Goal: Task Accomplishment & Management: Complete application form

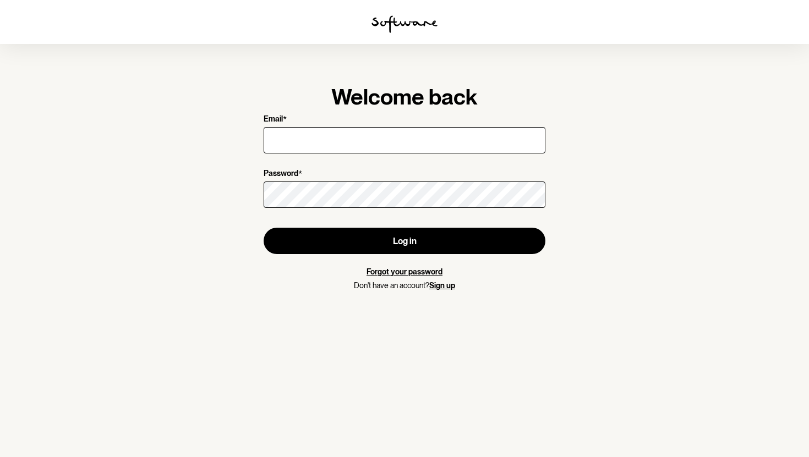
click at [338, 137] on input "Email *" at bounding box center [405, 140] width 282 height 26
type input "[EMAIL_ADDRESS][DOMAIN_NAME]"
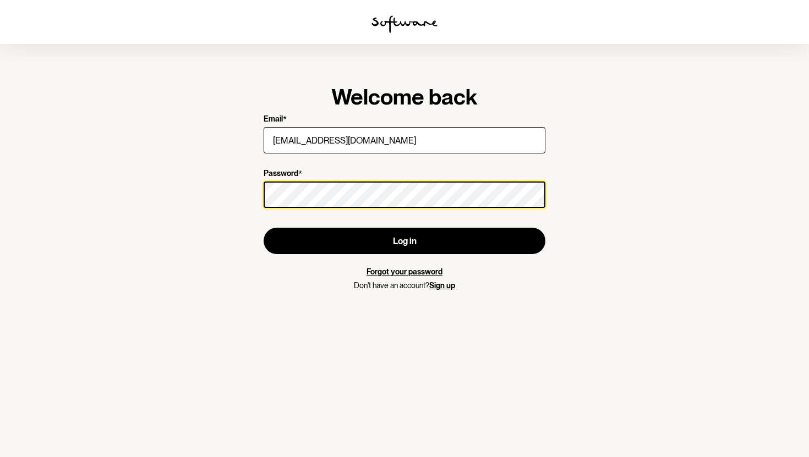
click at [264, 228] on button "Log in" at bounding box center [405, 241] width 282 height 26
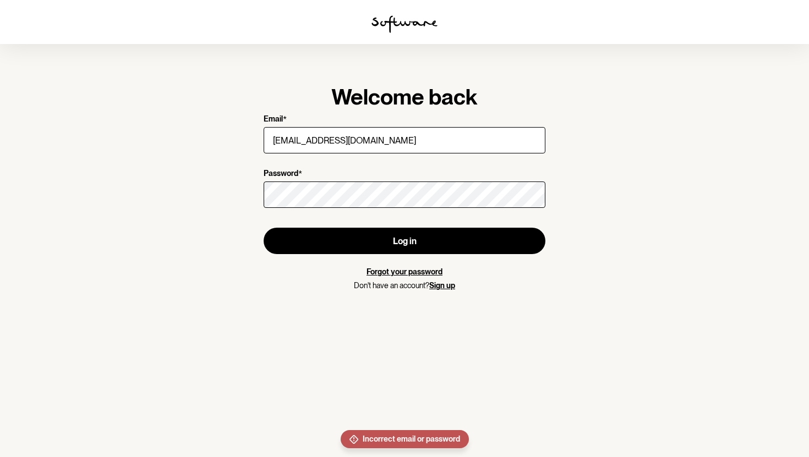
click at [0, 0] on nordpass-portal at bounding box center [0, 0] width 0 height 0
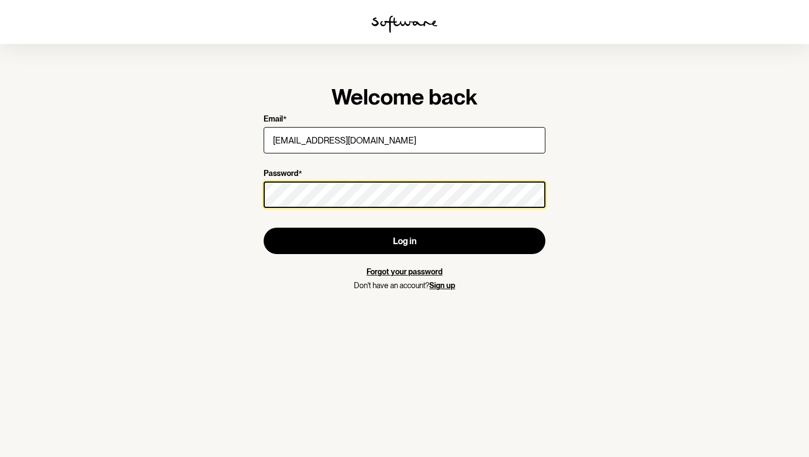
click at [264, 228] on button "Log in" at bounding box center [405, 241] width 282 height 26
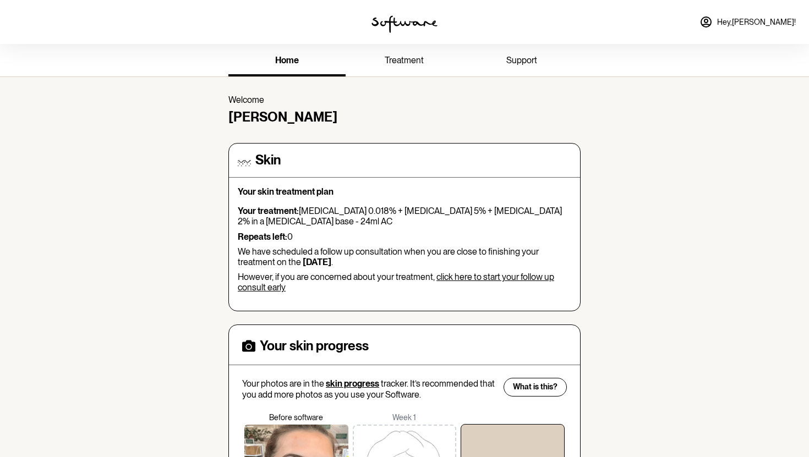
click at [0, 0] on nordpass-portal at bounding box center [0, 0] width 0 height 0
click at [417, 68] on link "treatment" at bounding box center [404, 61] width 117 height 30
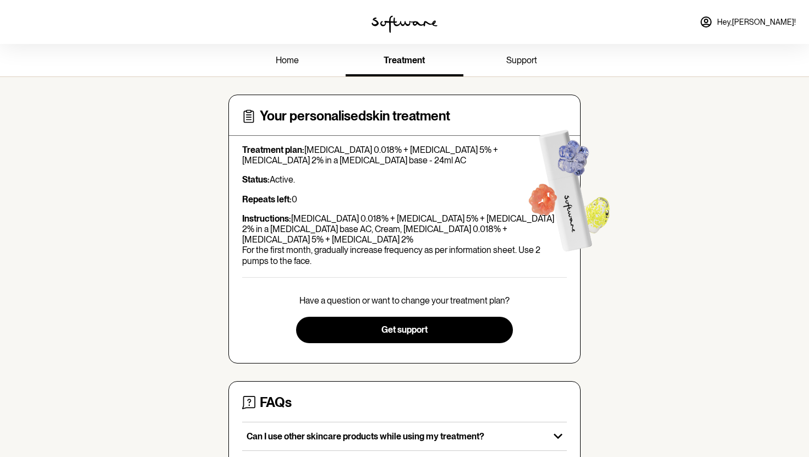
click at [505, 62] on link "support" at bounding box center [521, 61] width 117 height 30
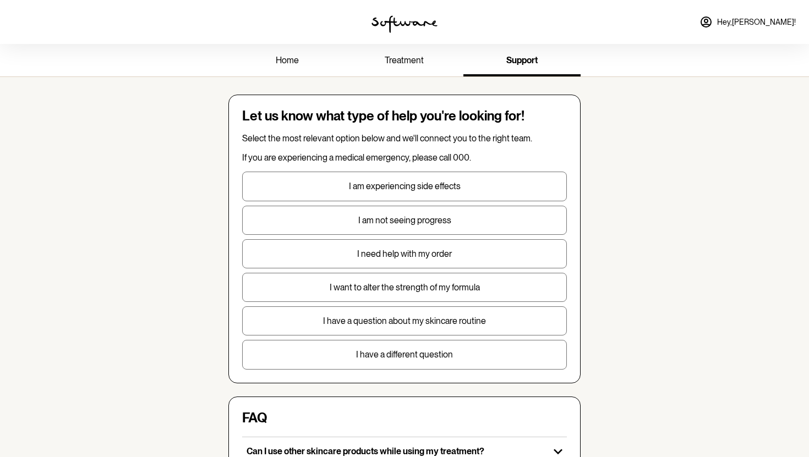
click at [277, 59] on span "home" at bounding box center [287, 60] width 23 height 10
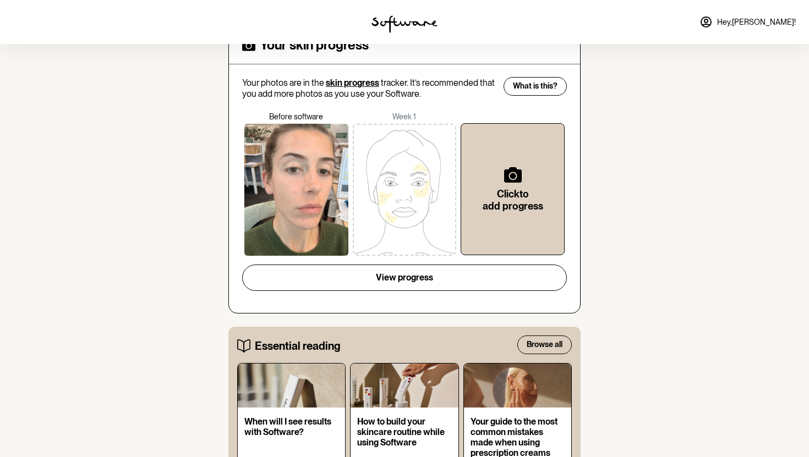
scroll to position [194, 0]
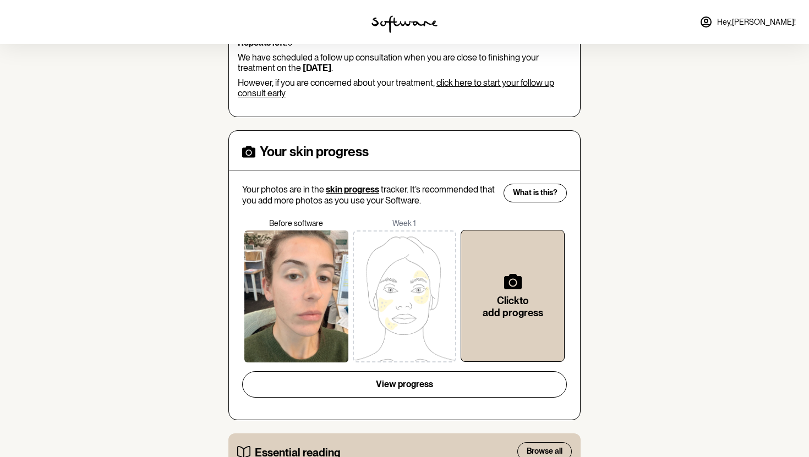
click at [782, 21] on span "Hey, [PERSON_NAME] !" at bounding box center [756, 22] width 79 height 9
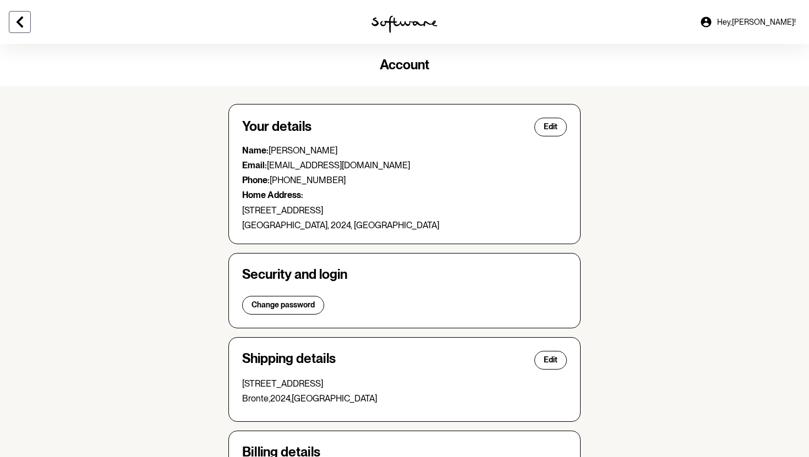
click at [25, 25] on icon at bounding box center [19, 21] width 13 height 13
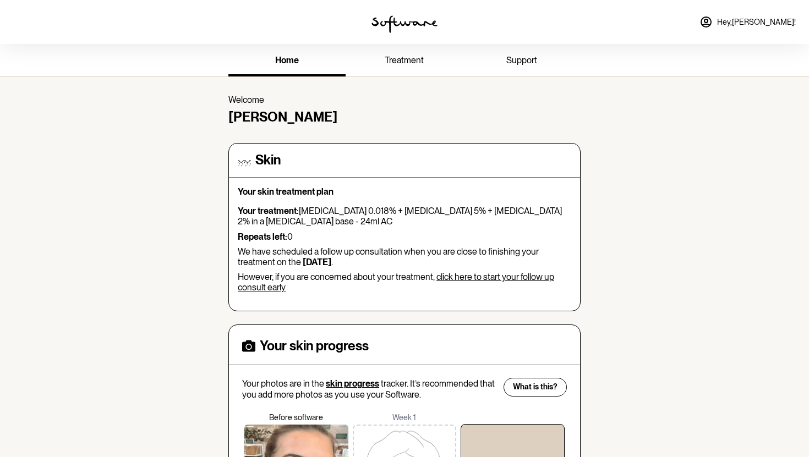
click at [403, 52] on link "treatment" at bounding box center [404, 61] width 117 height 30
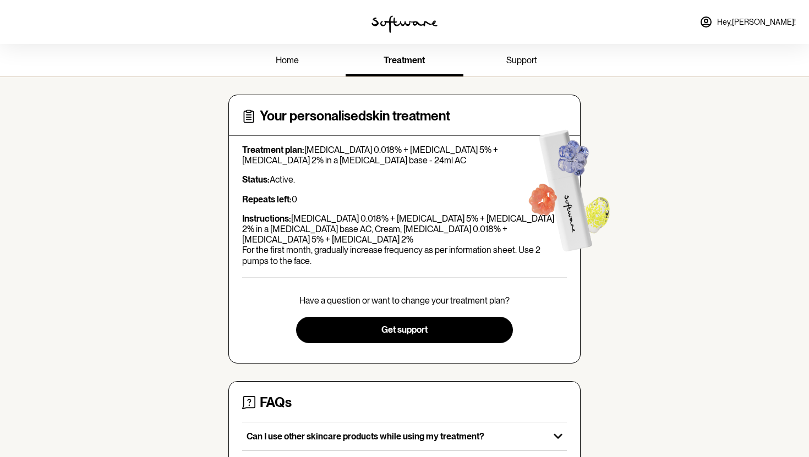
scroll to position [159, 0]
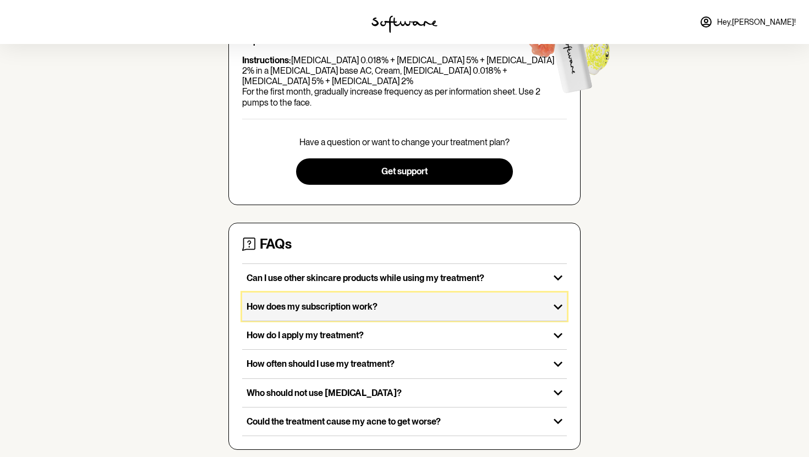
click at [347, 302] on div "How does my subscription work?" at bounding box center [395, 307] width 307 height 28
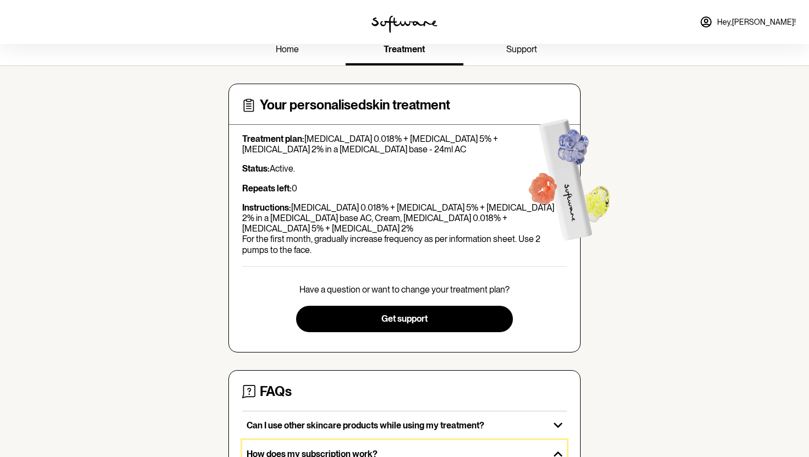
scroll to position [0, 0]
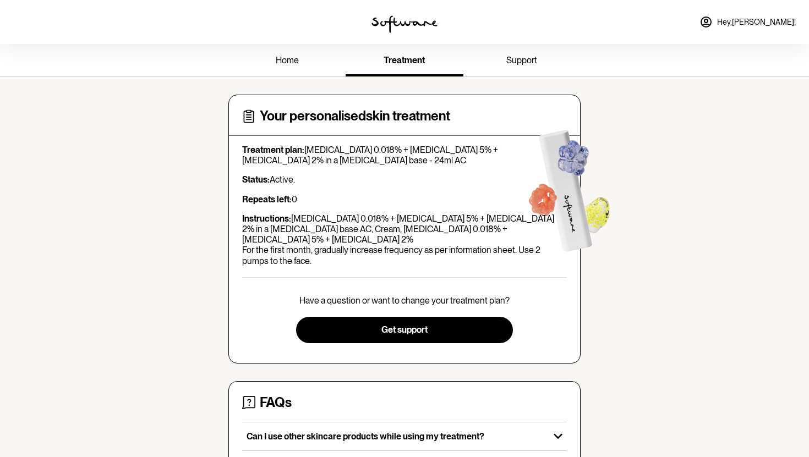
click at [314, 58] on link "home" at bounding box center [286, 61] width 117 height 30
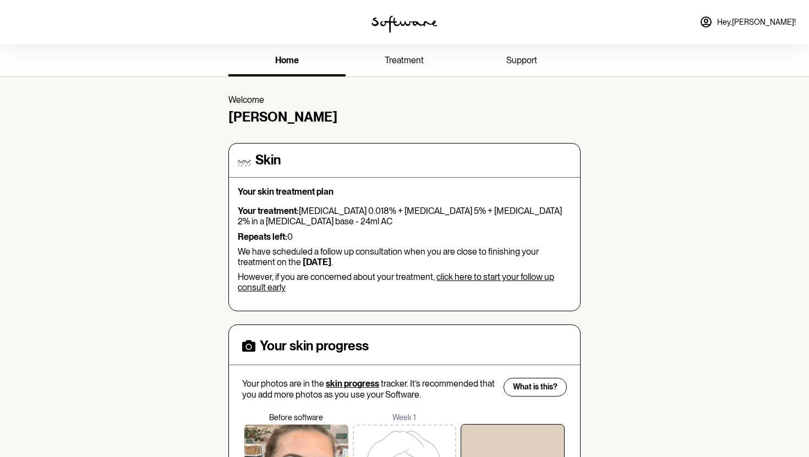
click at [470, 274] on link "click here to start your follow up consult early" at bounding box center [396, 282] width 316 height 21
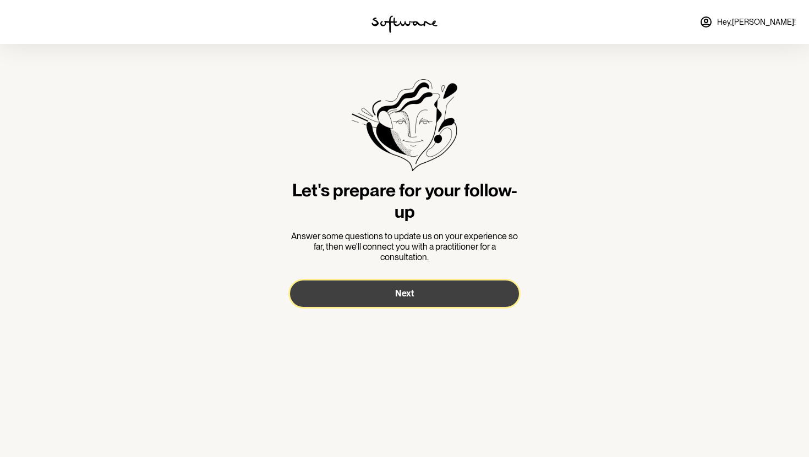
click at [441, 288] on button "Next" at bounding box center [404, 294] width 229 height 26
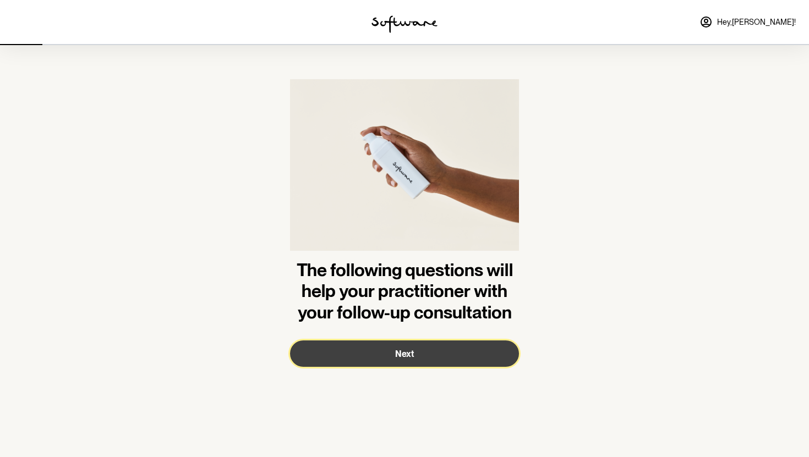
click at [419, 351] on button "Next" at bounding box center [404, 354] width 229 height 26
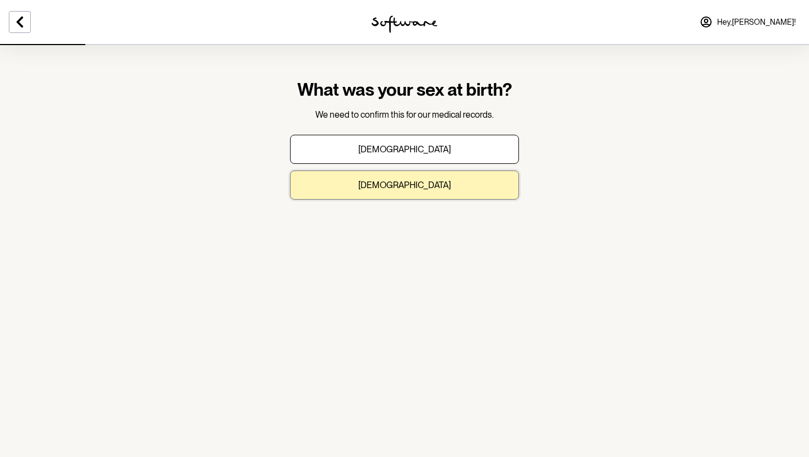
click at [440, 184] on button "[DEMOGRAPHIC_DATA]" at bounding box center [404, 185] width 229 height 29
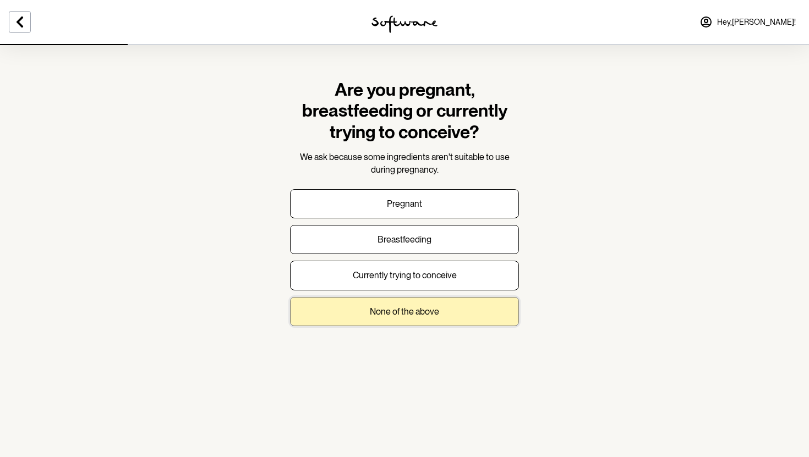
click at [413, 310] on p "None of the above" at bounding box center [404, 312] width 69 height 10
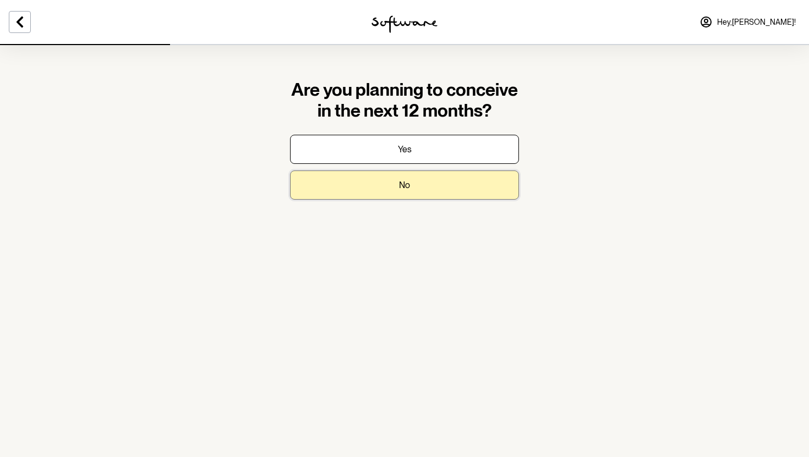
click at [402, 178] on button "No" at bounding box center [404, 185] width 229 height 29
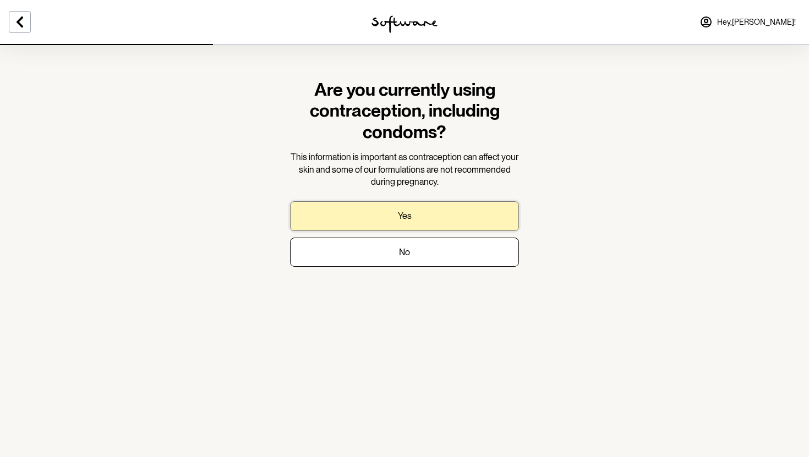
click at [390, 214] on button "Yes" at bounding box center [404, 215] width 229 height 29
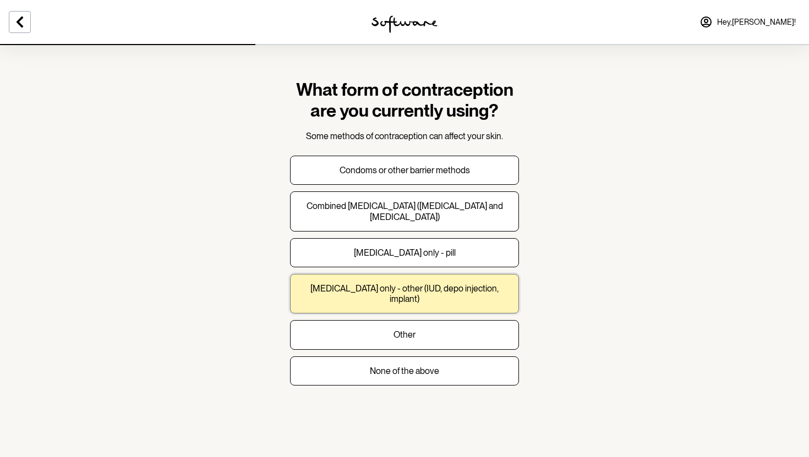
click at [422, 279] on button "[MEDICAL_DATA] only - other (IUD, depo injection, implant)" at bounding box center [404, 294] width 229 height 40
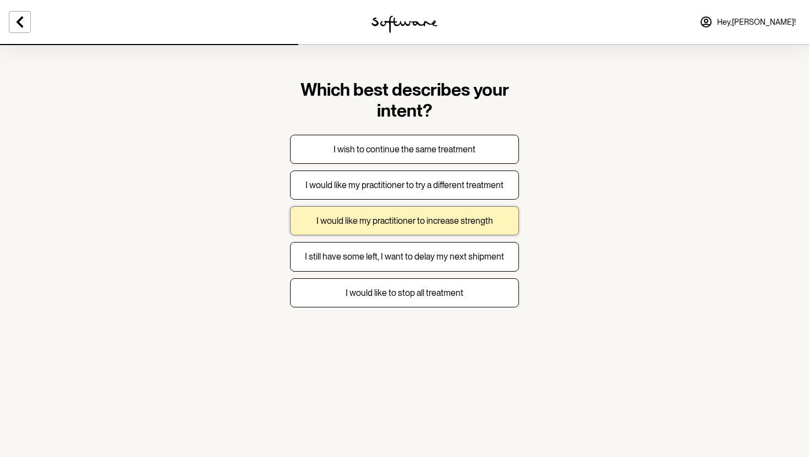
click at [429, 227] on button "I would like my practitioner to increase strength" at bounding box center [404, 220] width 229 height 29
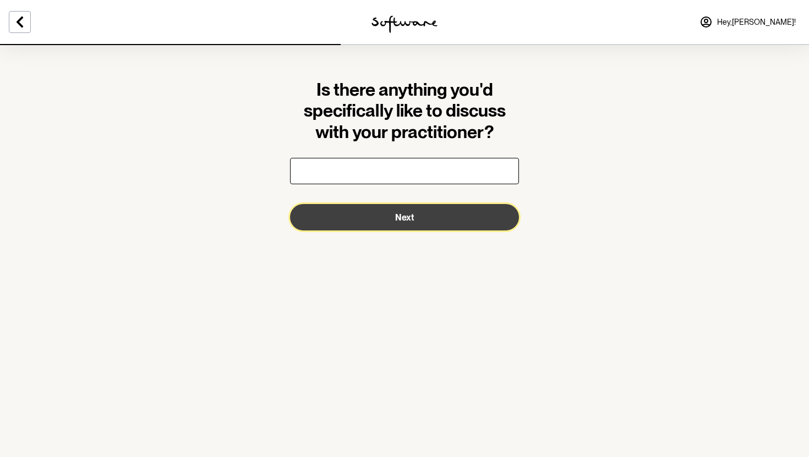
click at [418, 215] on button "Next" at bounding box center [404, 217] width 229 height 26
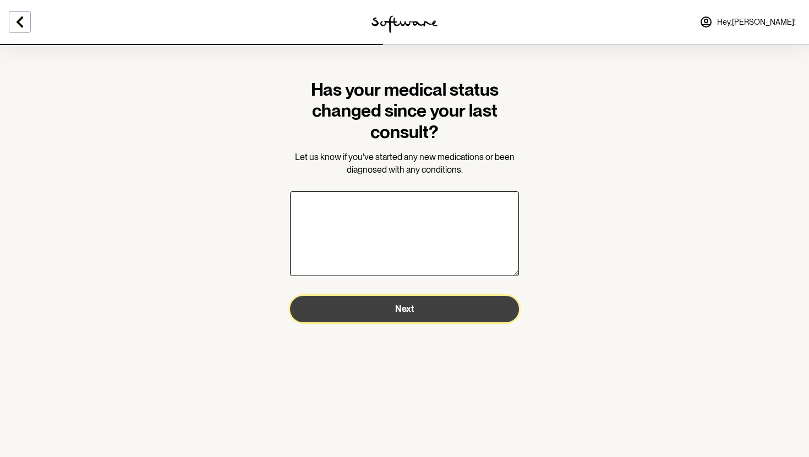
click at [413, 307] on span "Next" at bounding box center [404, 309] width 19 height 10
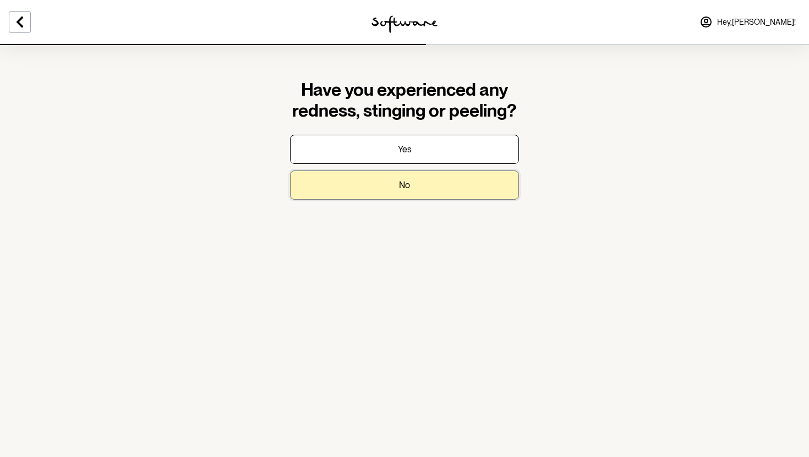
click at [417, 183] on button "No" at bounding box center [404, 185] width 229 height 29
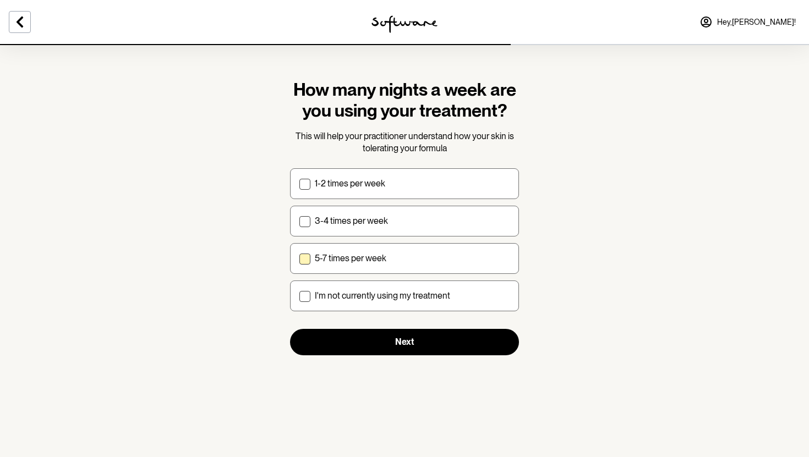
click at [367, 245] on label "5-7 times per week" at bounding box center [404, 258] width 229 height 31
click at [299, 258] on input "5-7 times per week" at bounding box center [299, 258] width 1 height 1
checkbox input "true"
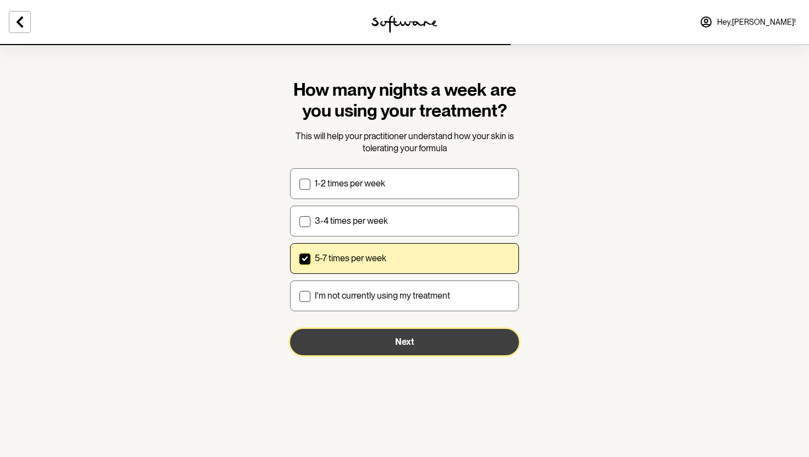
click at [413, 348] on button "Next" at bounding box center [404, 342] width 229 height 26
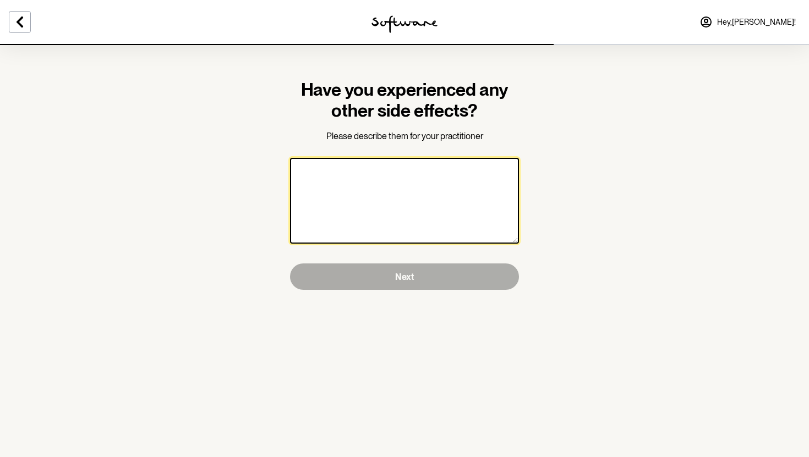
click at [412, 210] on textarea at bounding box center [404, 201] width 229 height 86
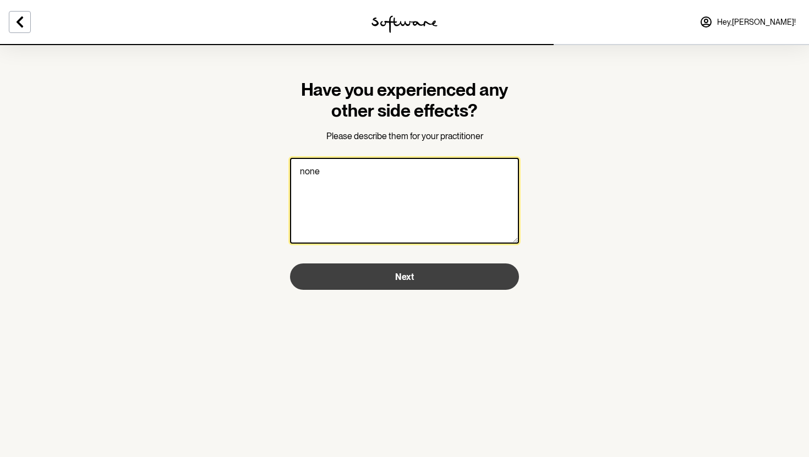
type textarea "none"
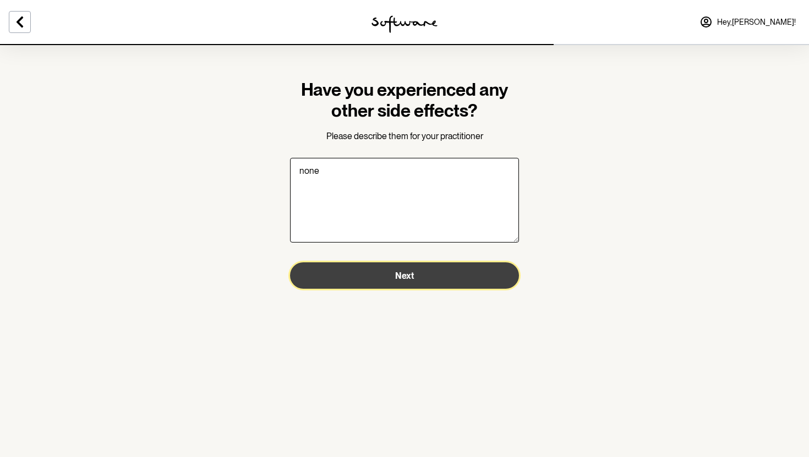
click at [411, 272] on span "Next" at bounding box center [404, 276] width 19 height 10
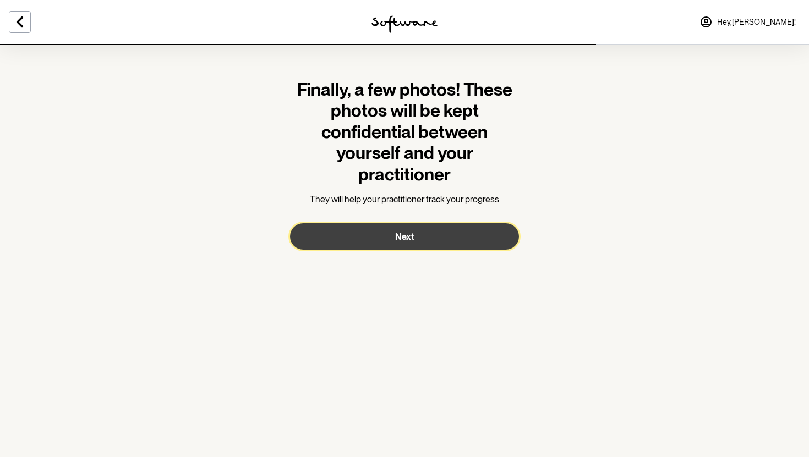
click at [408, 230] on button "Next" at bounding box center [404, 236] width 229 height 26
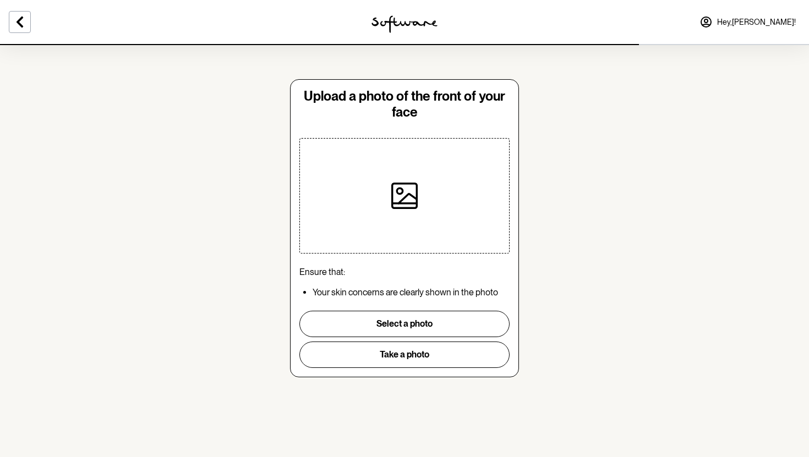
click at [410, 210] on div at bounding box center [404, 196] width 114 height 114
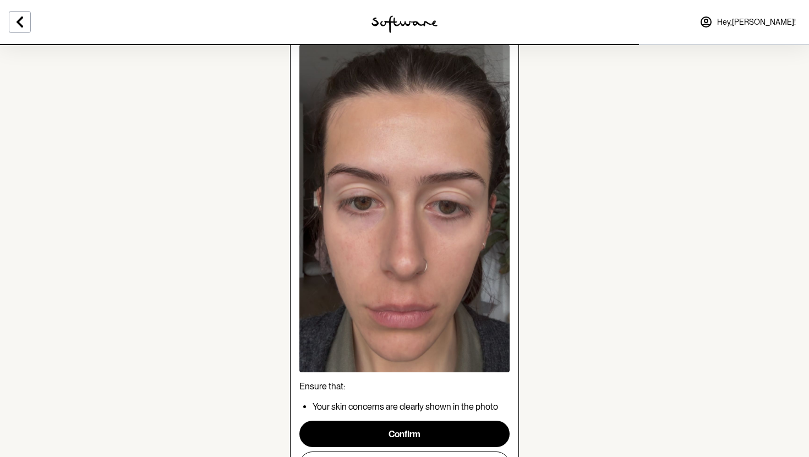
scroll to position [134, 0]
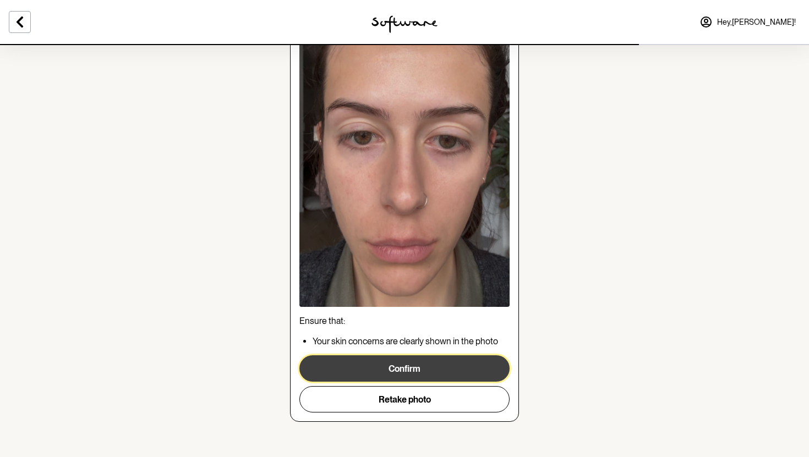
click at [403, 367] on button "Confirm" at bounding box center [404, 369] width 210 height 26
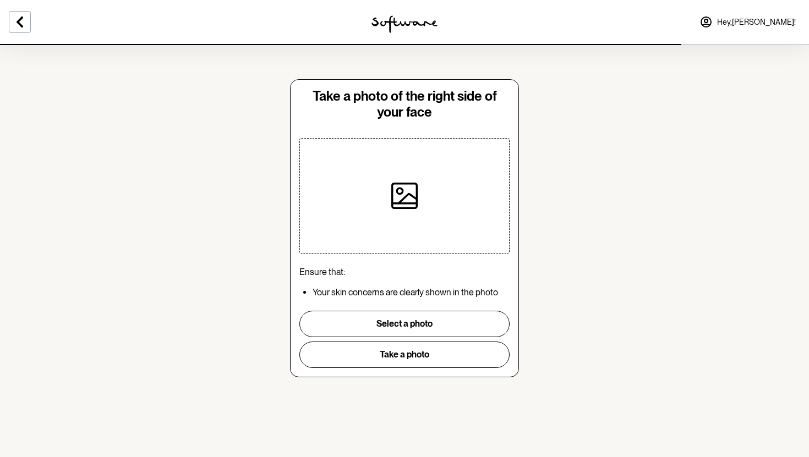
click at [422, 190] on div at bounding box center [404, 196] width 114 height 114
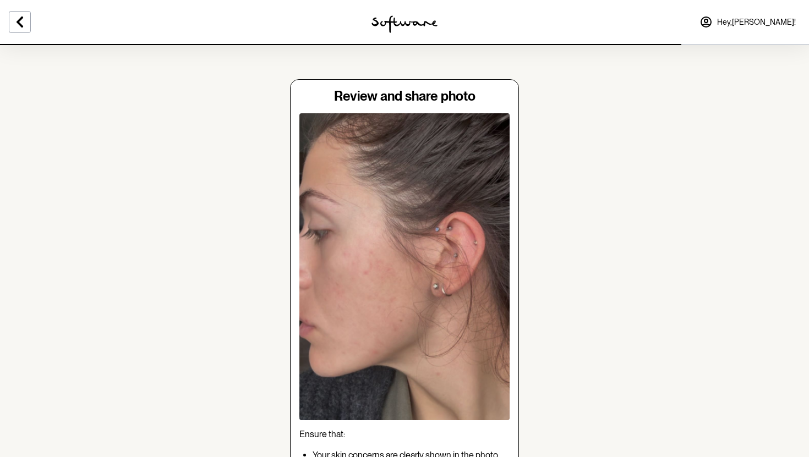
scroll to position [95, 0]
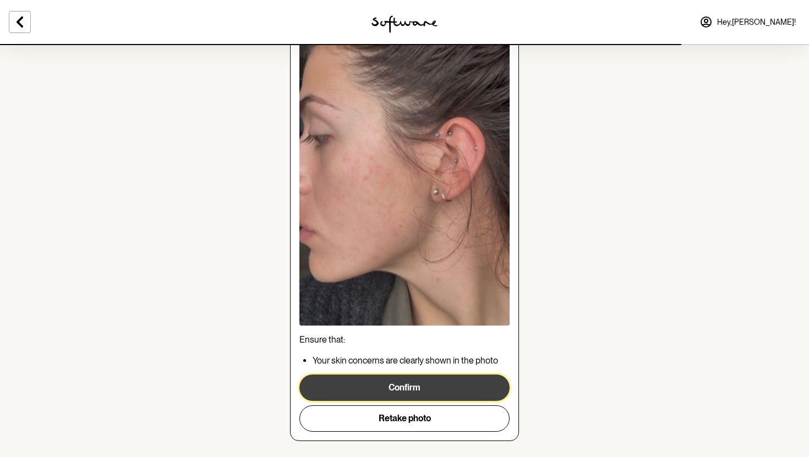
click at [423, 387] on button "Confirm" at bounding box center [404, 388] width 210 height 26
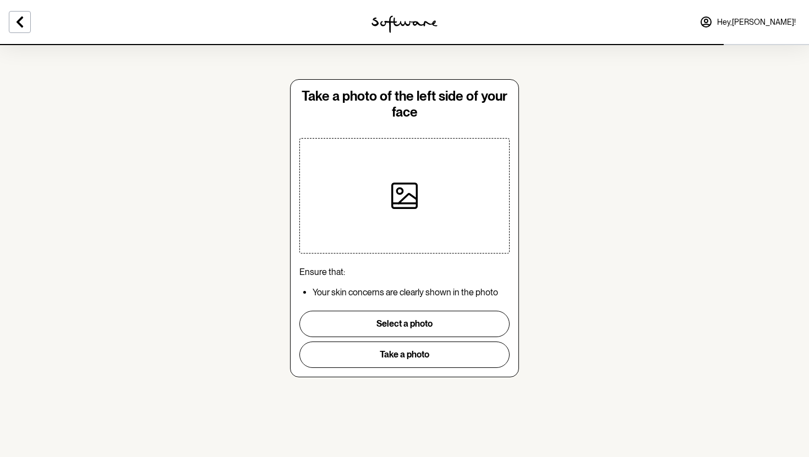
click at [414, 220] on div at bounding box center [404, 196] width 114 height 114
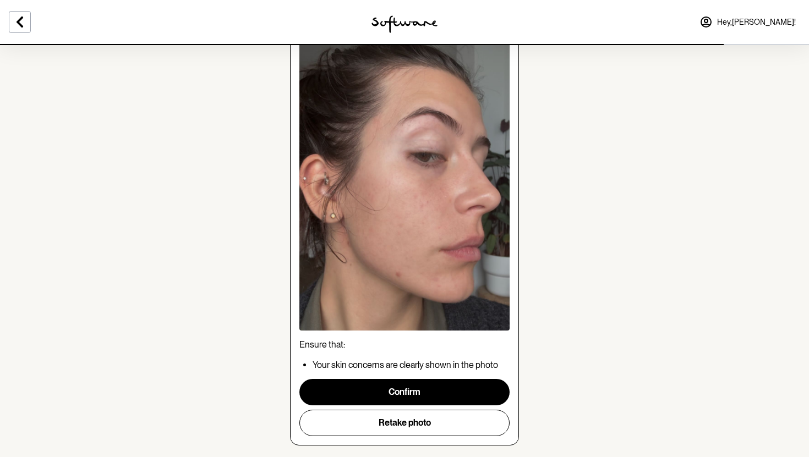
scroll to position [94, 0]
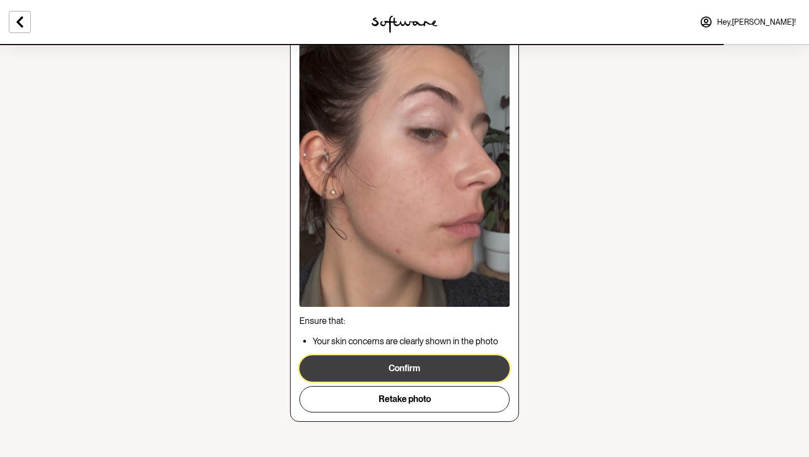
click at [409, 369] on button "Confirm" at bounding box center [404, 369] width 210 height 26
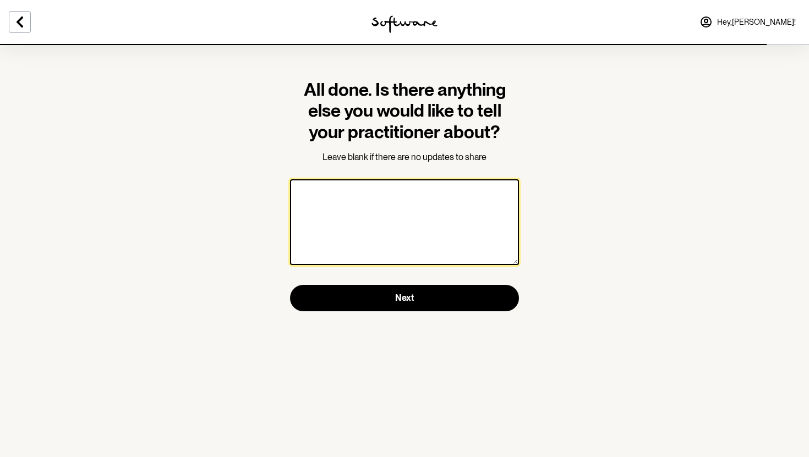
click at [429, 187] on textarea at bounding box center [404, 222] width 229 height 86
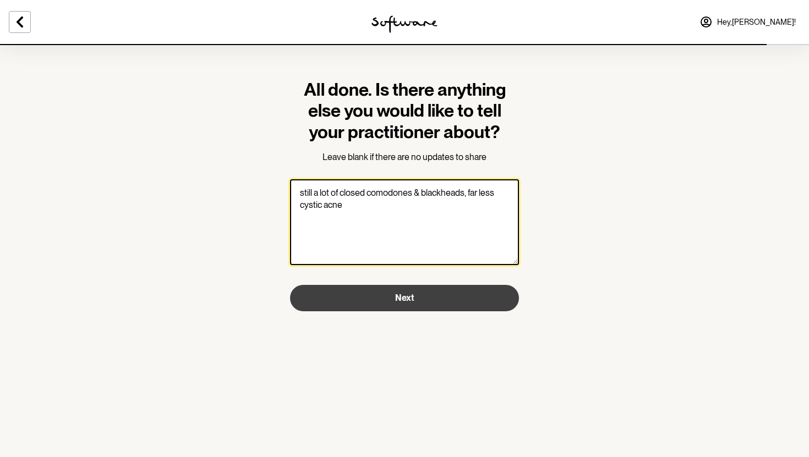
type textarea "still a lot of closed comodones & blackheads, far less cystic acne"
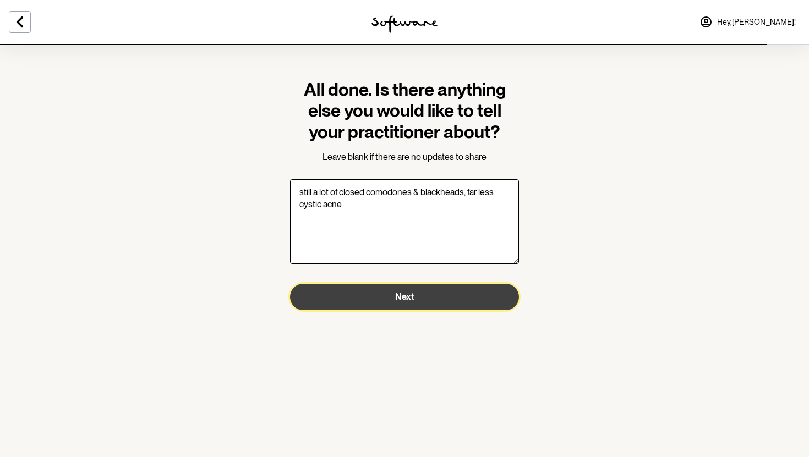
click at [449, 294] on button "Next" at bounding box center [404, 297] width 229 height 26
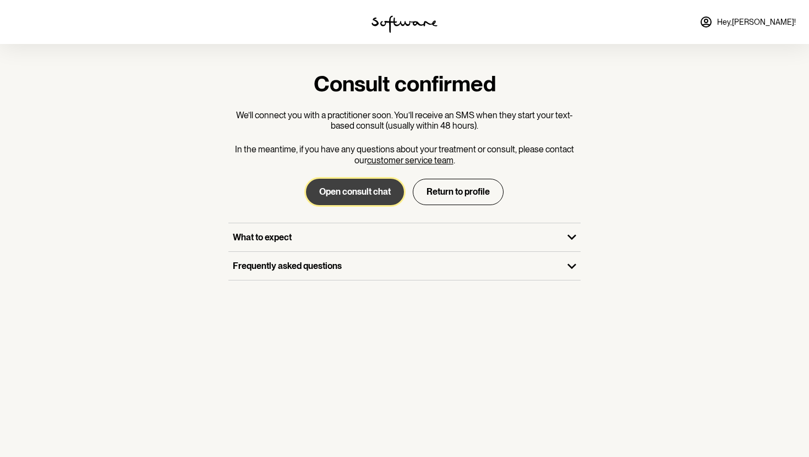
click at [387, 194] on button "Open consult chat" at bounding box center [355, 192] width 98 height 26
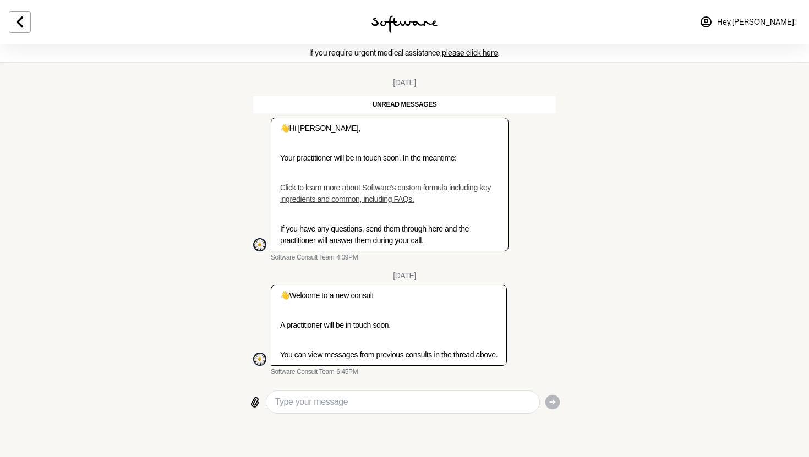
click at [206, 206] on div "If you require urgent medical assistance, please click here . [DATE] unread mes…" at bounding box center [404, 234] width 809 height 381
click at [517, 262] on div "👋 Hi [PERSON_NAME], Your practitioner will be in touch soon. In the meantime: C…" at bounding box center [404, 190] width 303 height 145
